Goal: Find specific page/section: Find specific page/section

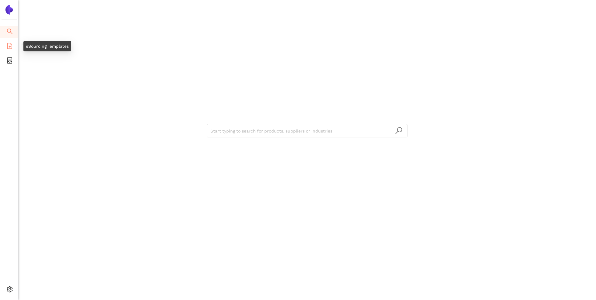
click at [9, 47] on icon "file-add" at bounding box center [10, 46] width 6 height 6
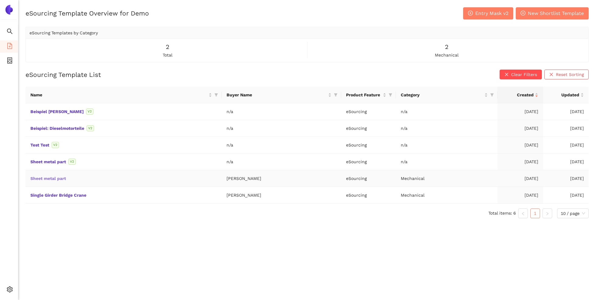
click at [0, 0] on link "Sheet metal part" at bounding box center [0, 0] width 0 height 0
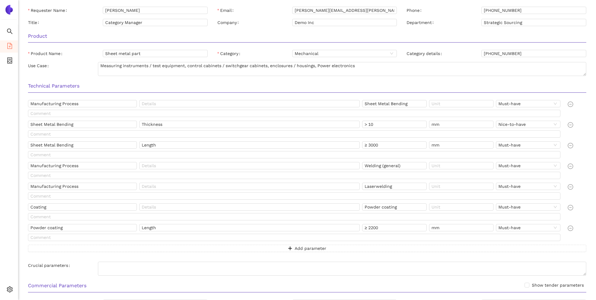
scroll to position [88, 0]
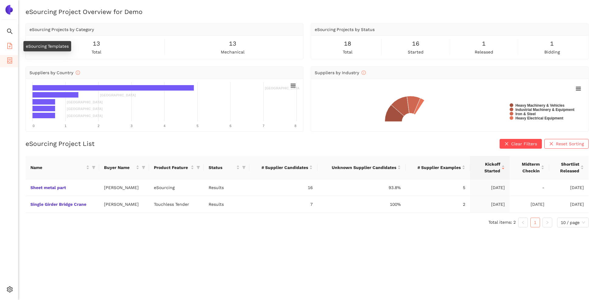
click at [7, 47] on icon "file-add" at bounding box center [9, 46] width 5 height 6
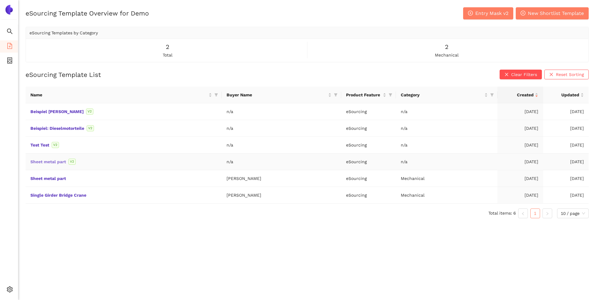
click at [0, 0] on link "Sheet metal part" at bounding box center [0, 0] width 0 height 0
click at [0, 0] on link "Beispiel [PERSON_NAME]" at bounding box center [0, 0] width 0 height 0
